Goal: Navigation & Orientation: Find specific page/section

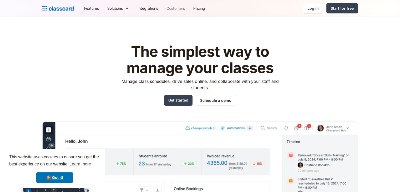
click at [179, 8] on link "Customers" at bounding box center [175, 8] width 27 height 12
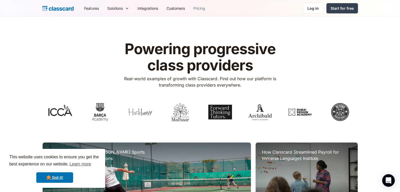
click at [197, 7] on link "Pricing" at bounding box center [199, 8] width 20 height 12
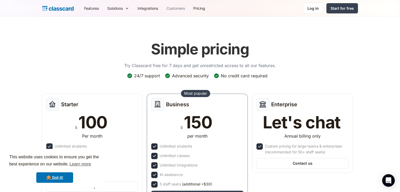
click at [176, 8] on link "Customers" at bounding box center [175, 8] width 27 height 12
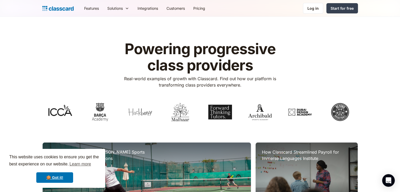
click at [179, 7] on link "Customers" at bounding box center [175, 8] width 27 height 12
click at [178, 8] on link "Customers" at bounding box center [175, 8] width 27 height 12
click at [171, 8] on link "Customers" at bounding box center [175, 8] width 27 height 12
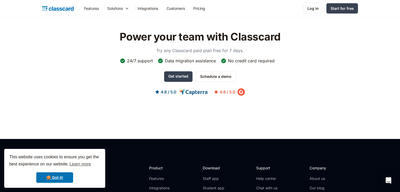
scroll to position [546, 0]
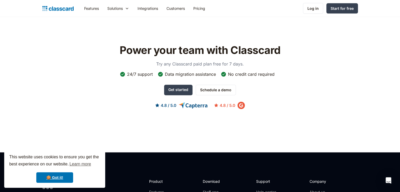
click at [176, 9] on link "Customers" at bounding box center [175, 8] width 27 height 12
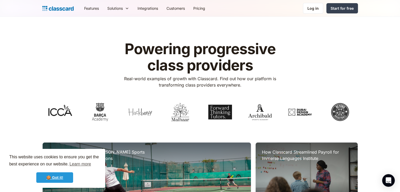
click at [69, 181] on link "🍪 Got it!" at bounding box center [54, 177] width 37 height 11
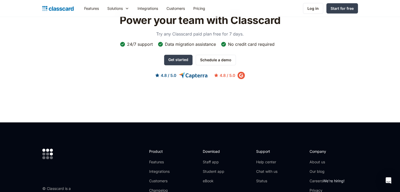
scroll to position [576, 0]
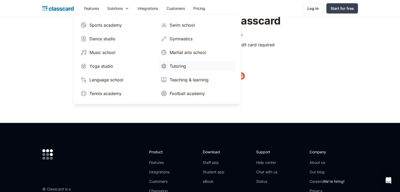
click at [167, 66] on link "Tutoring" at bounding box center [197, 66] width 77 height 11
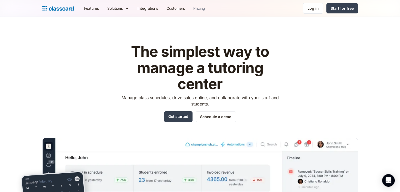
click at [207, 10] on link "Pricing" at bounding box center [199, 8] width 20 height 12
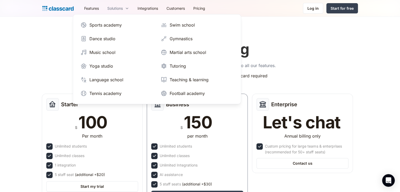
click at [127, 12] on div "Solutions" at bounding box center [118, 8] width 30 height 12
click at [110, 27] on div "Sports academy" at bounding box center [105, 25] width 32 height 6
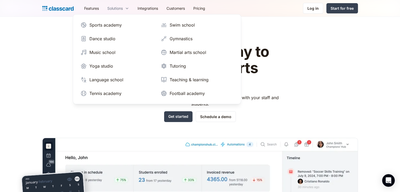
click at [109, 10] on div "Solutions" at bounding box center [115, 9] width 16 height 6
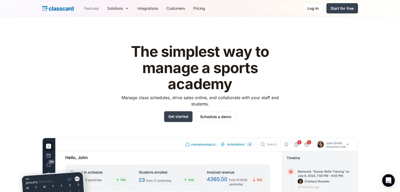
click at [96, 11] on link "Features" at bounding box center [91, 8] width 23 height 12
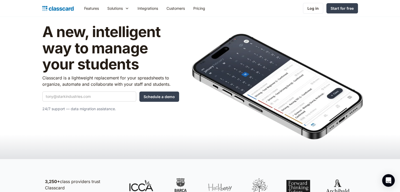
scroll to position [21, 0]
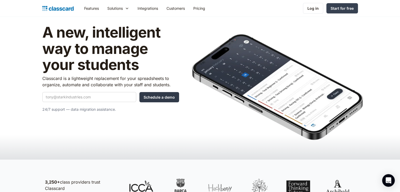
click at [173, 99] on input "Schedule a demo" at bounding box center [159, 97] width 40 height 10
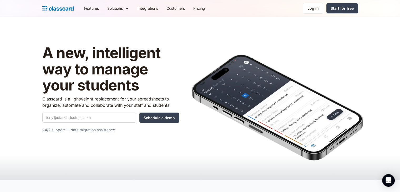
click at [213, 47] on div "A new, intelligent way to manage your students Classcard is a lightweight repla…" at bounding box center [200, 91] width 316 height 96
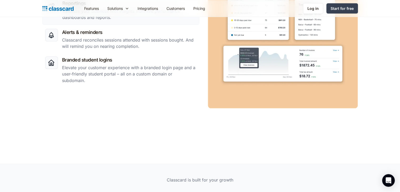
scroll to position [893, 0]
